Goal: Task Accomplishment & Management: Complete application form

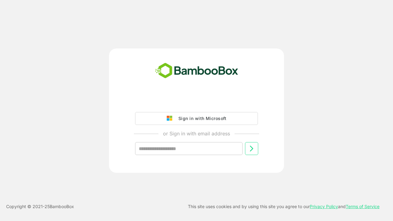
type input "**********"
click at [252, 149] on icon at bounding box center [251, 148] width 7 height 7
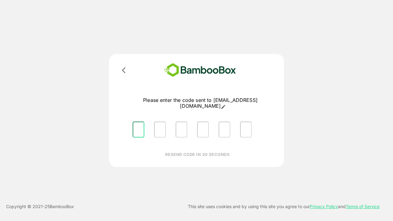
type input "*"
